Goal: Transaction & Acquisition: Purchase product/service

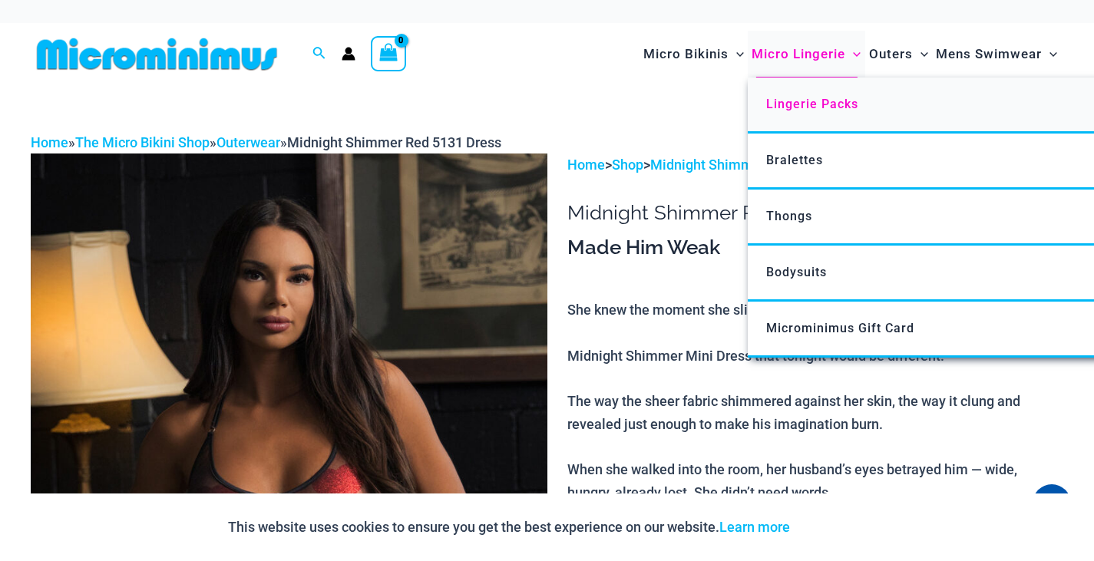
click at [809, 109] on span "Lingerie Packs" at bounding box center [812, 104] width 92 height 15
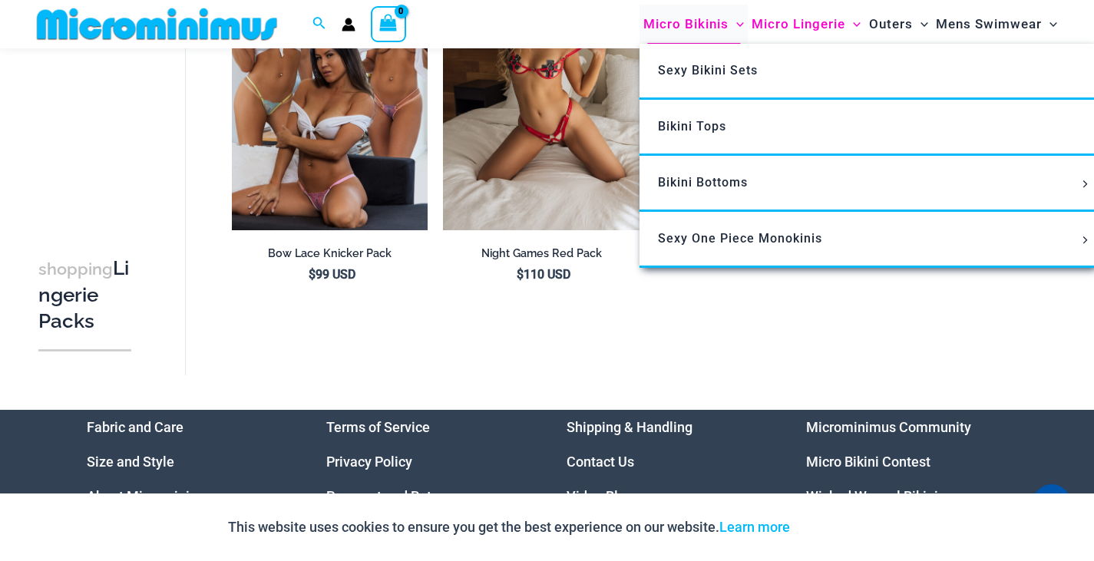
scroll to position [1863, 0]
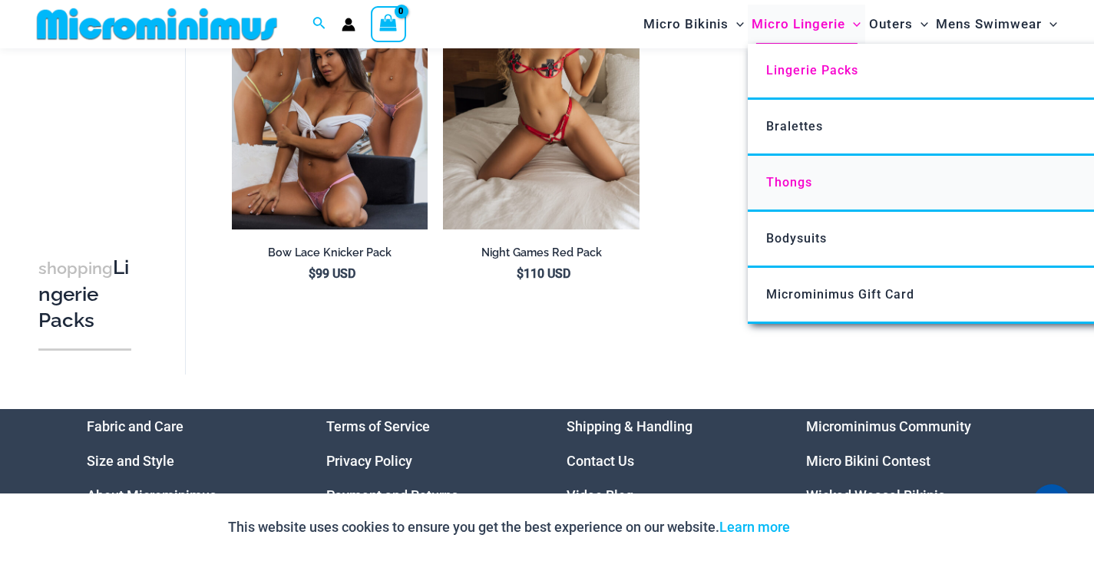
click at [788, 180] on span "Thongs" at bounding box center [789, 182] width 46 height 15
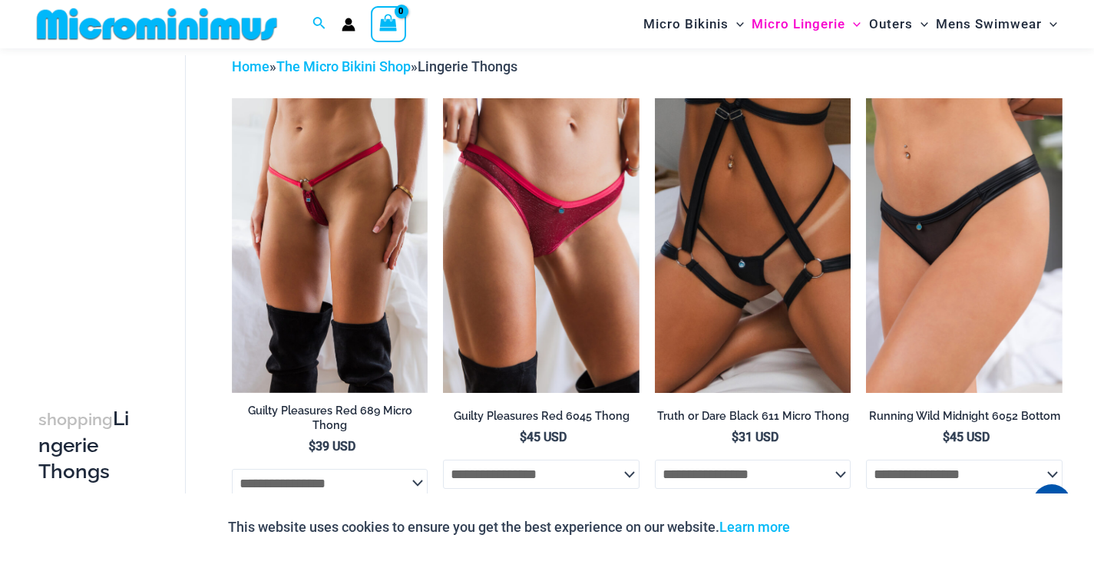
scroll to position [71, 0]
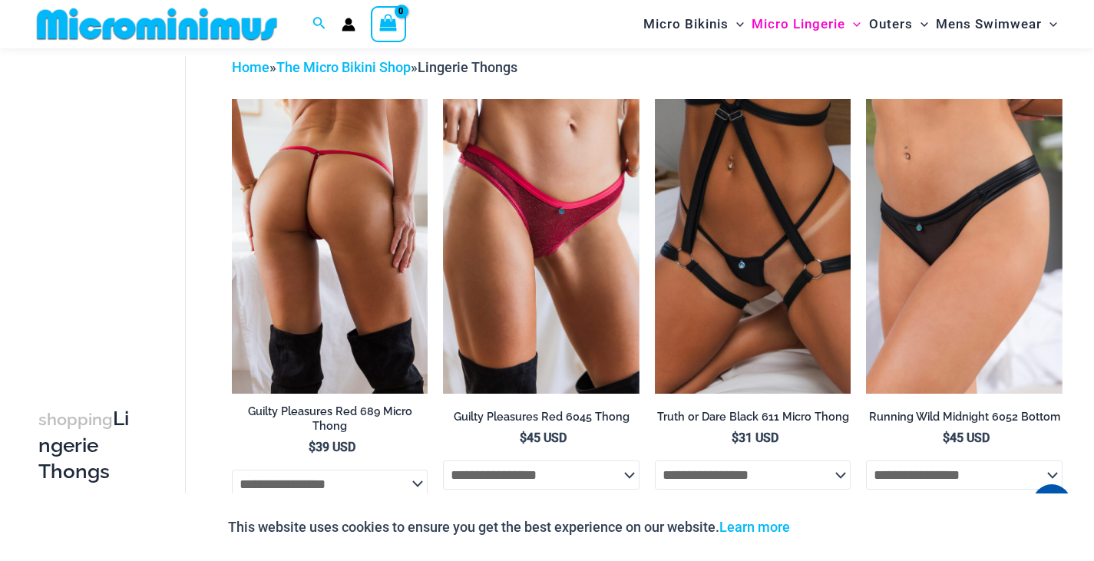
click at [253, 247] on img at bounding box center [330, 246] width 197 height 294
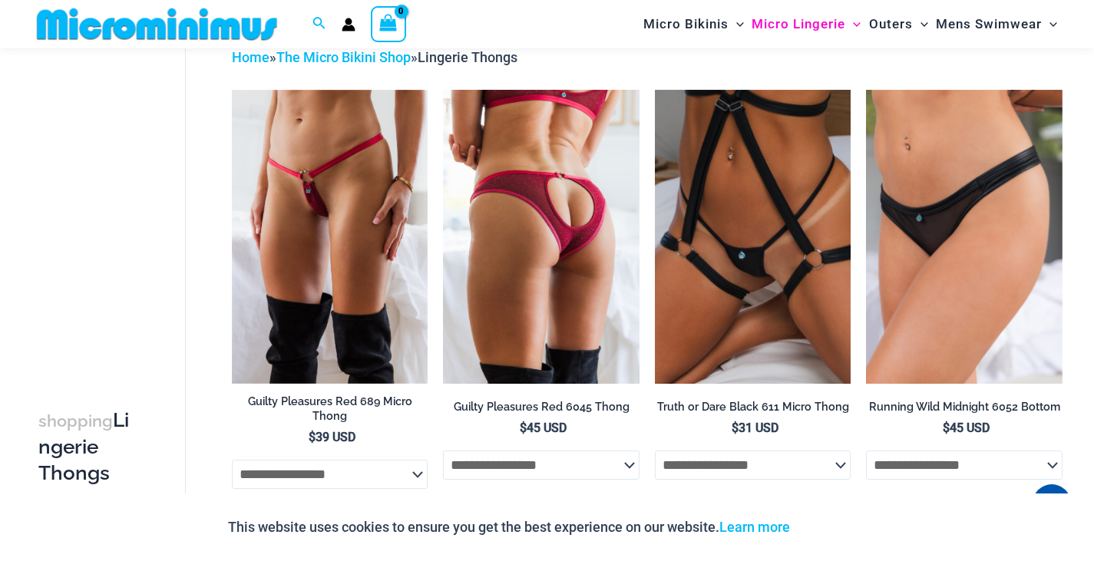
scroll to position [81, 0]
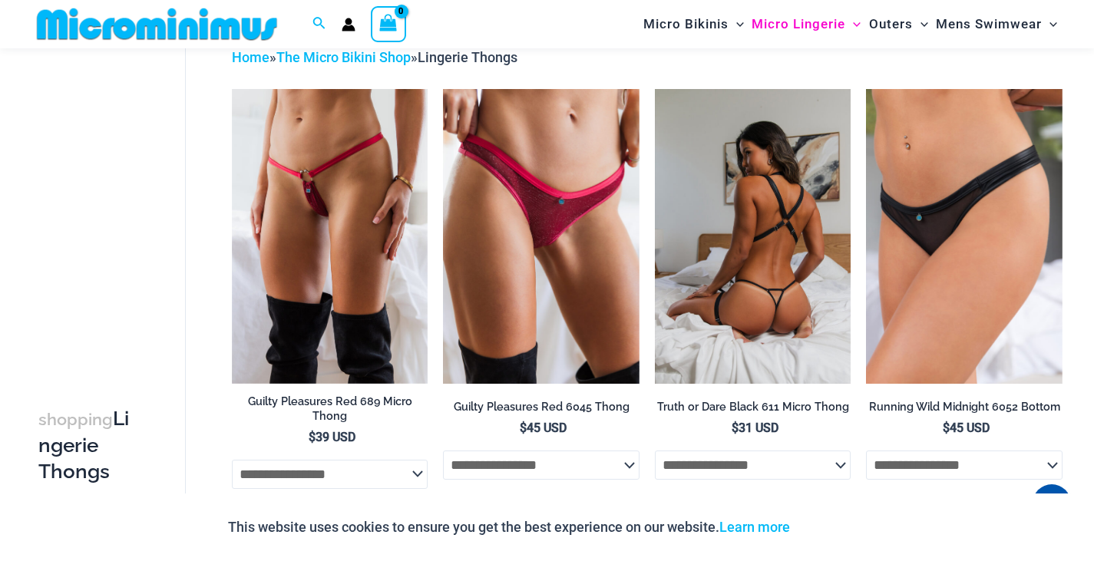
click at [718, 263] on img at bounding box center [753, 236] width 197 height 294
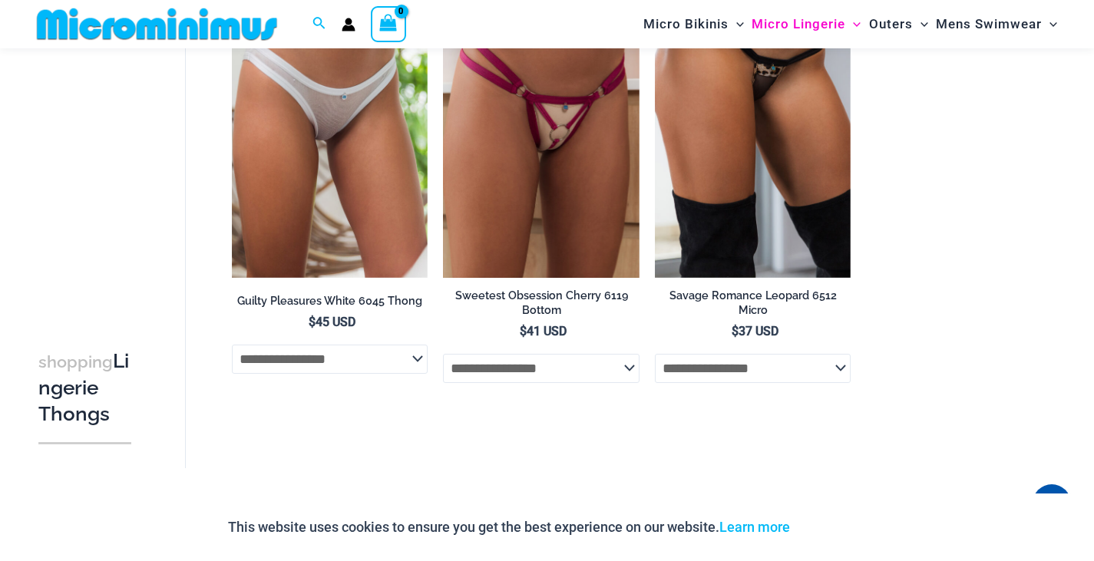
scroll to position [1531, 0]
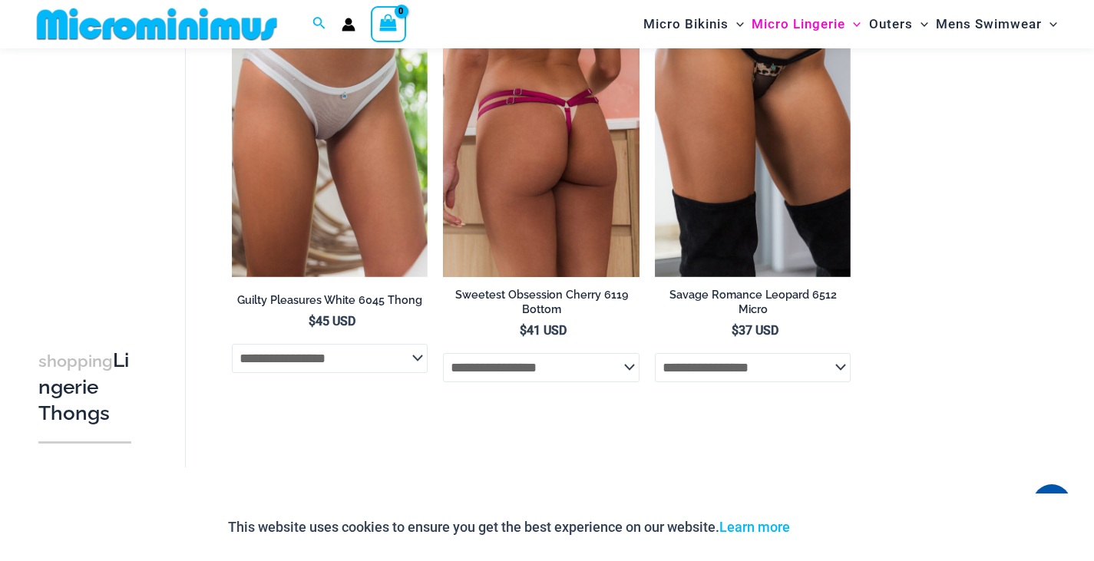
click at [558, 202] on img at bounding box center [541, 129] width 197 height 294
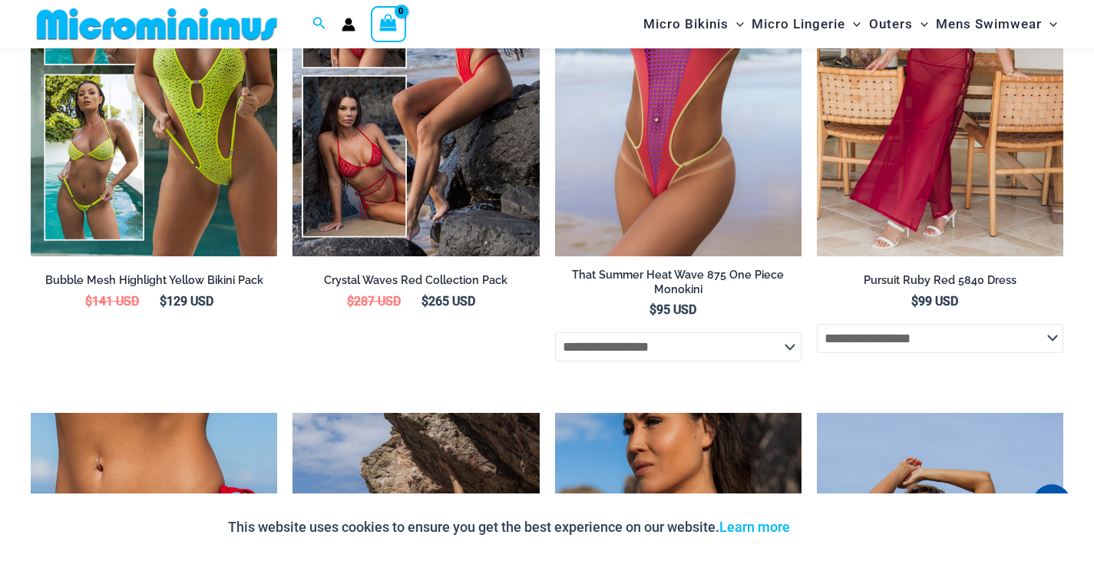
scroll to position [2405, 0]
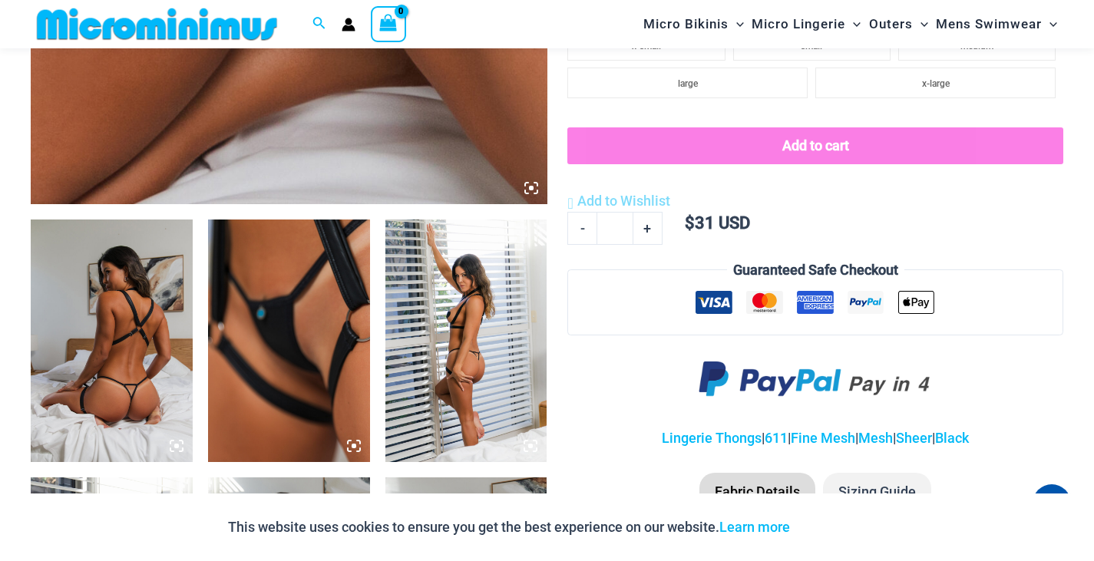
scroll to position [711, 0]
click at [319, 389] on img at bounding box center [289, 340] width 162 height 243
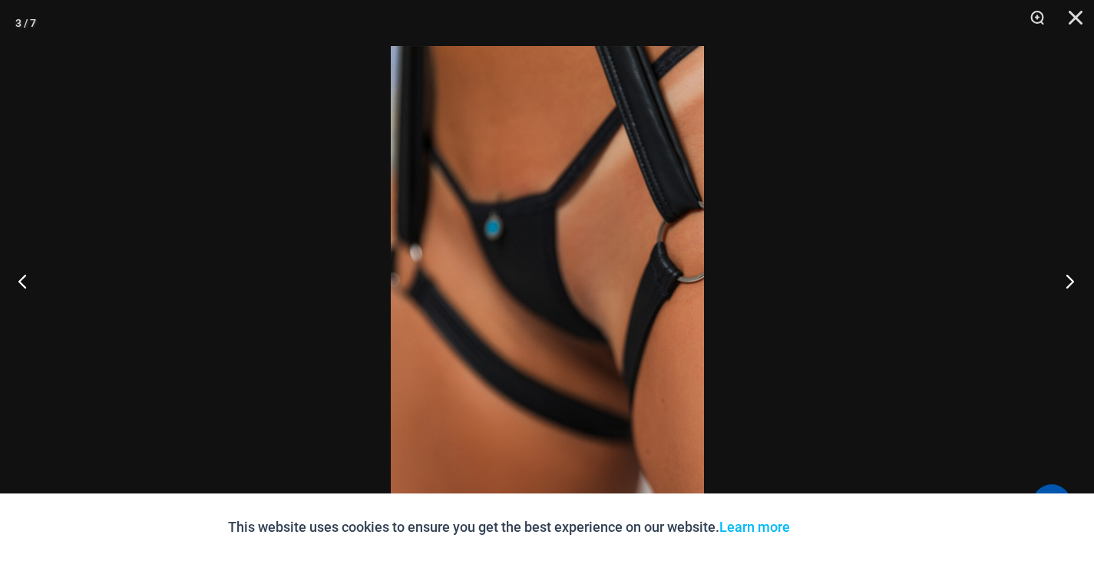
click at [1059, 282] on button "Next" at bounding box center [1066, 281] width 58 height 77
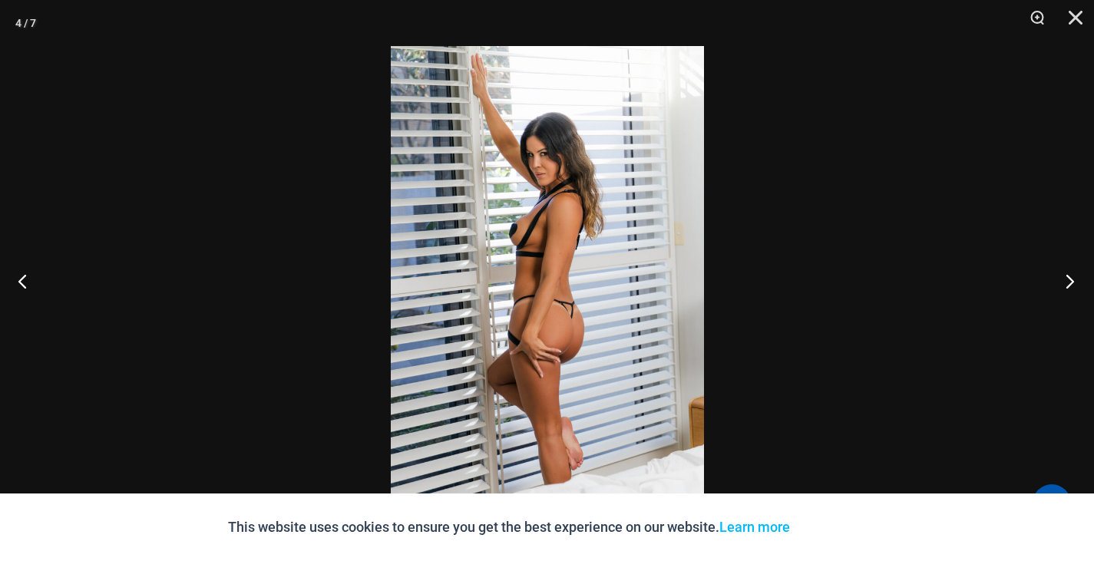
click at [1059, 282] on button "Next" at bounding box center [1066, 281] width 58 height 77
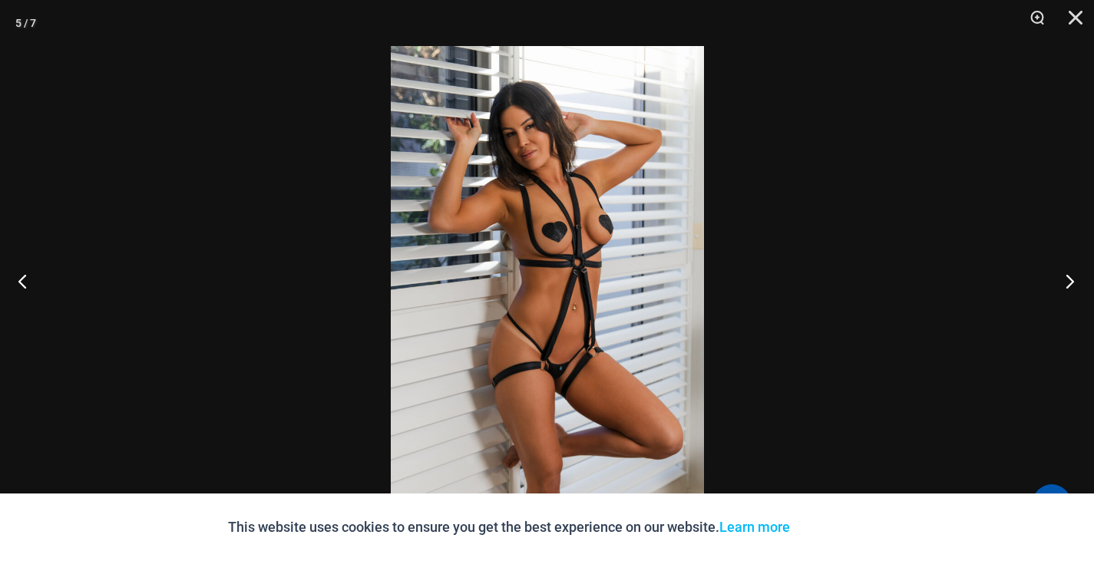
click at [1059, 282] on button "Next" at bounding box center [1066, 281] width 58 height 77
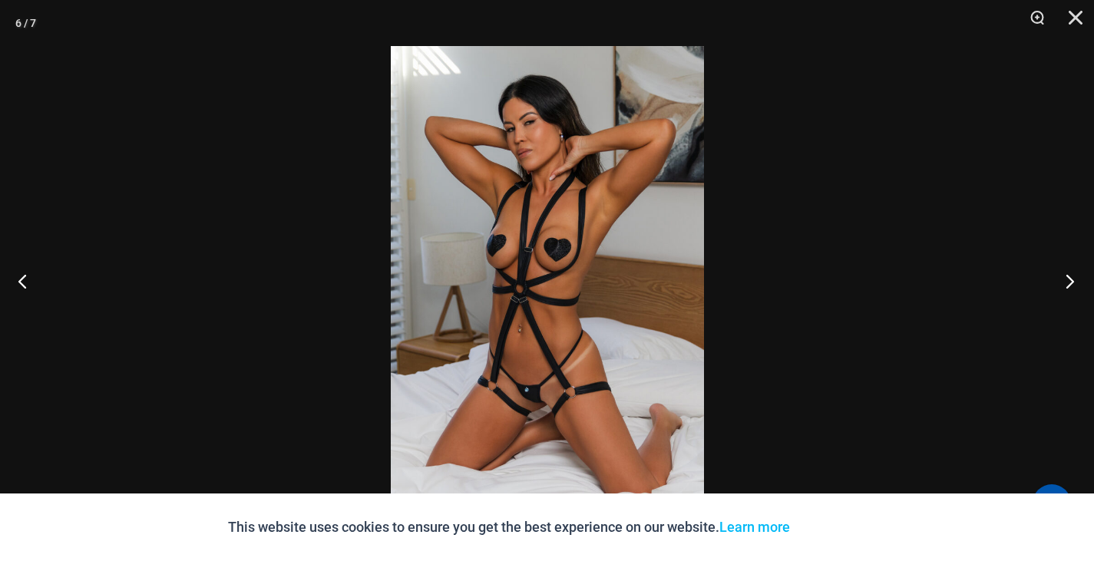
click at [1059, 282] on button "Next" at bounding box center [1066, 281] width 58 height 77
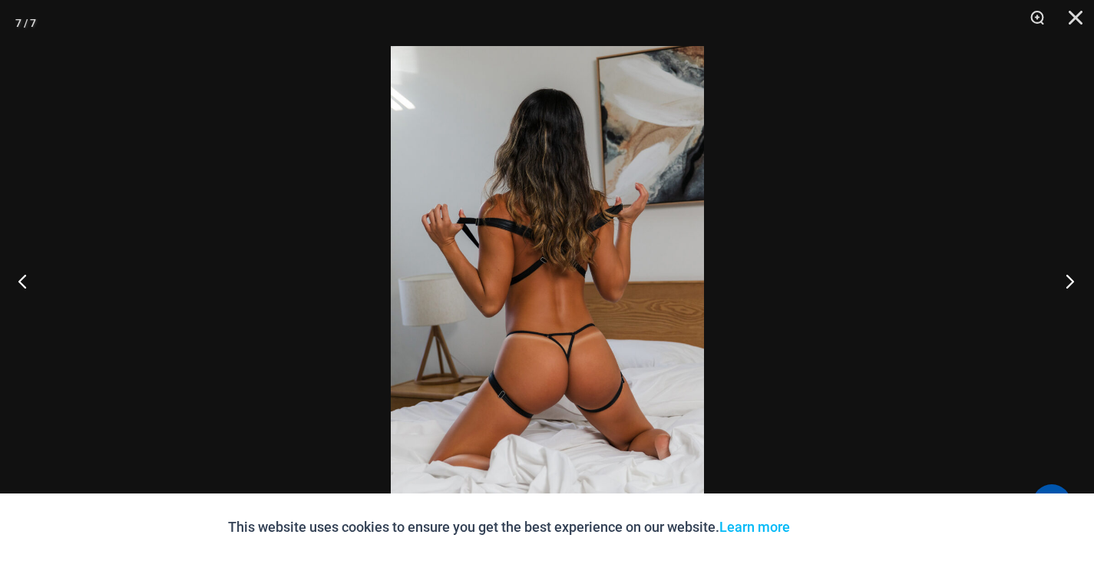
click at [1059, 282] on button "Next" at bounding box center [1066, 281] width 58 height 77
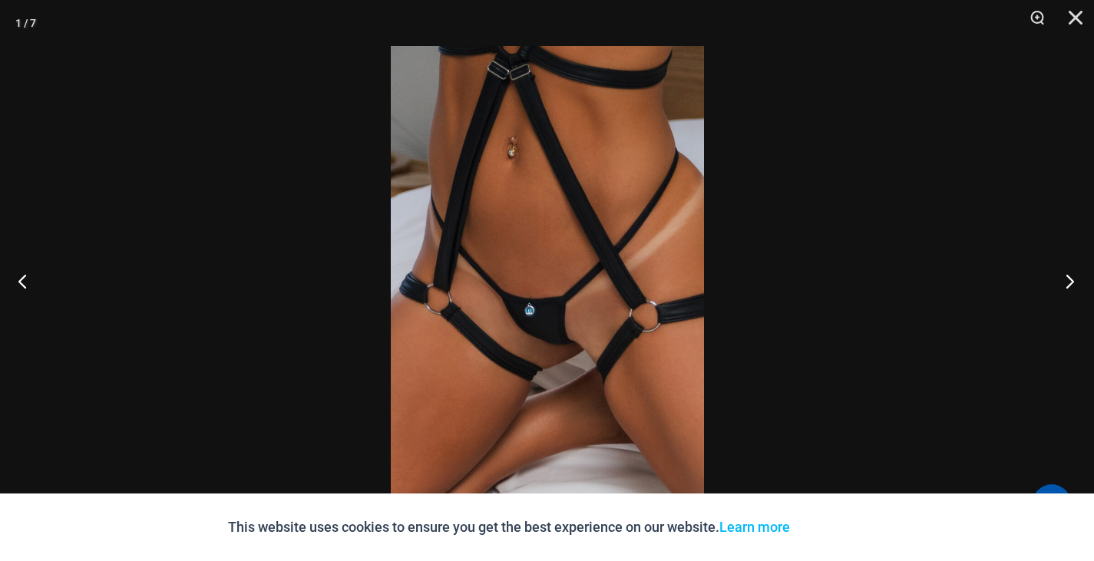
click at [1059, 282] on button "Next" at bounding box center [1066, 281] width 58 height 77
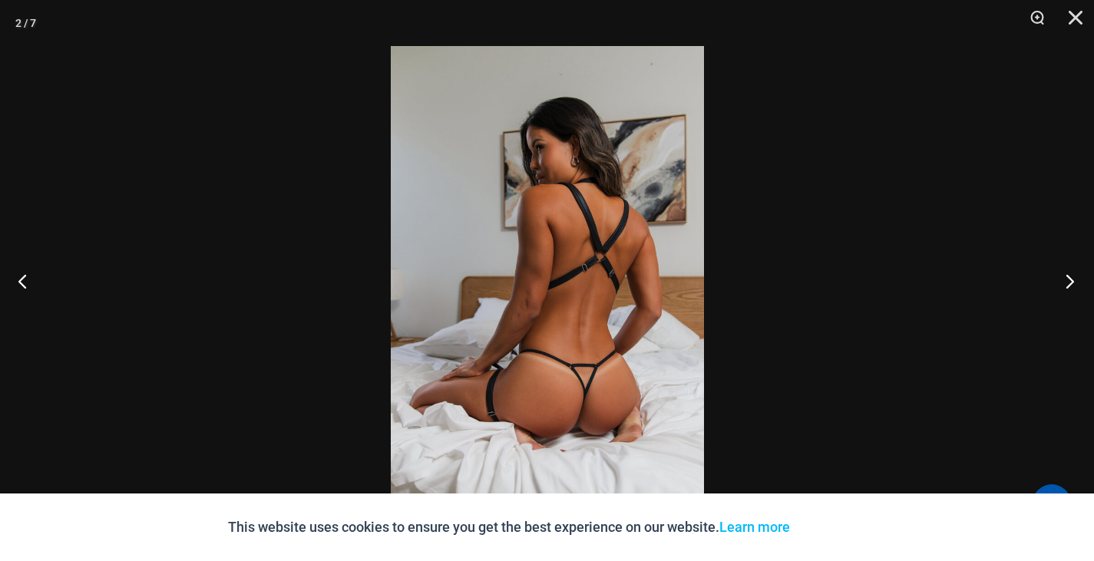
click at [1059, 282] on button "Next" at bounding box center [1066, 281] width 58 height 77
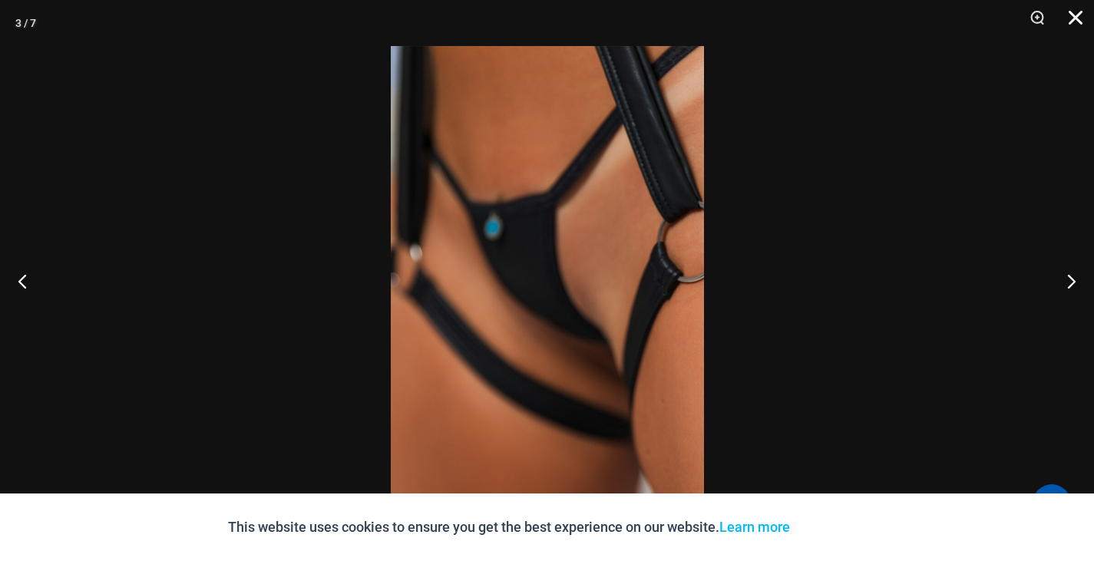
click at [1078, 25] on button "Close" at bounding box center [1070, 23] width 38 height 46
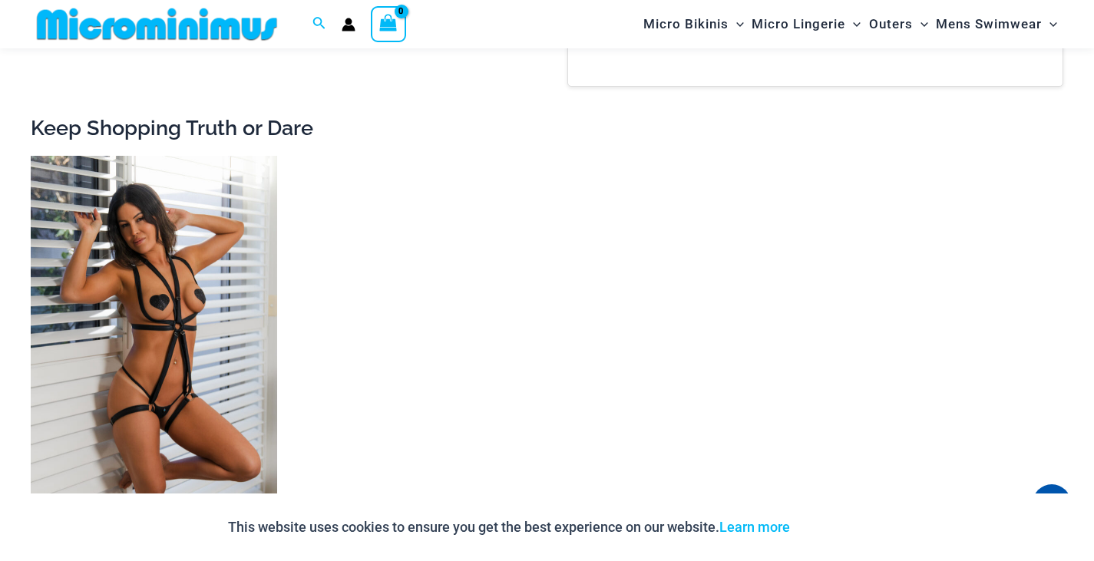
scroll to position [1437, 0]
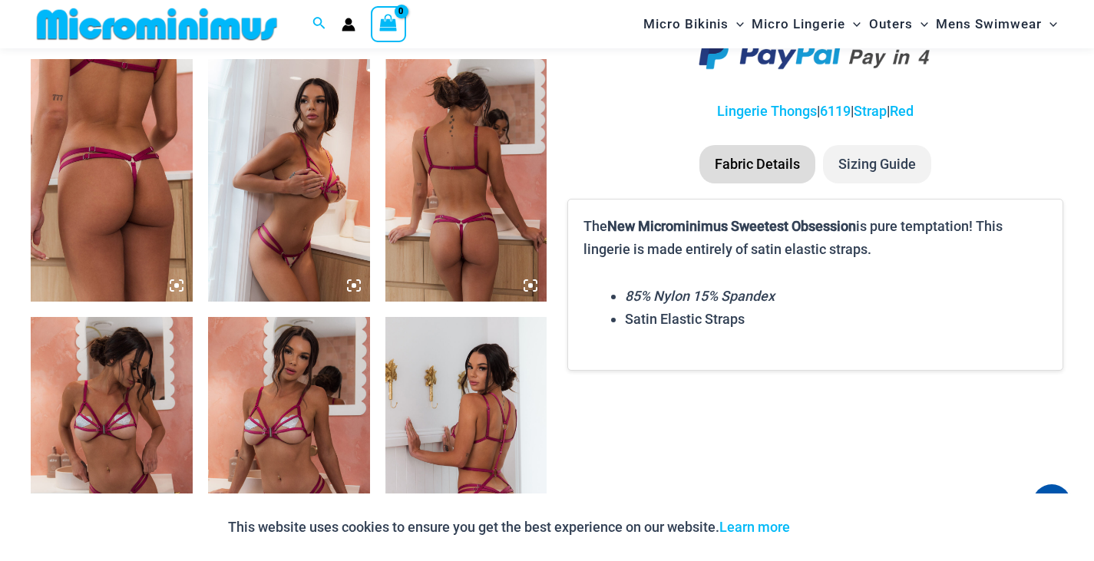
scroll to position [862, 0]
